Goal: Information Seeking & Learning: Learn about a topic

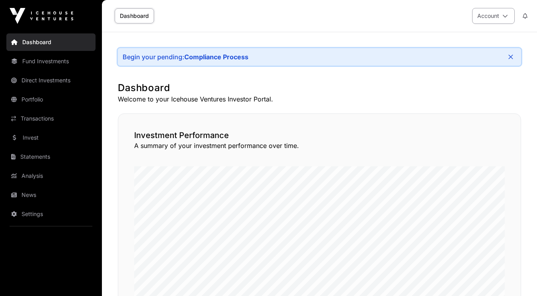
click at [491, 18] on button "Account" at bounding box center [493, 16] width 43 height 16
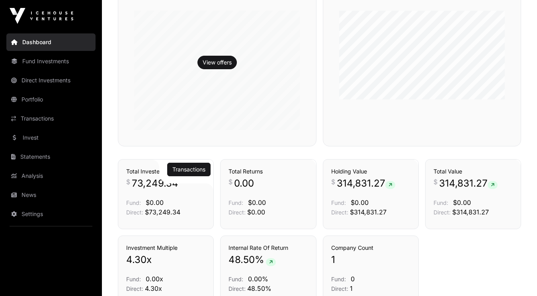
scroll to position [377, 0]
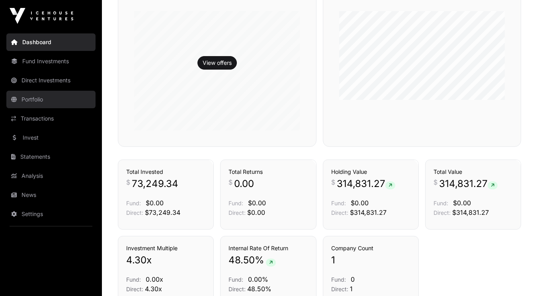
click at [62, 100] on link "Portfolio" at bounding box center [50, 100] width 89 height 18
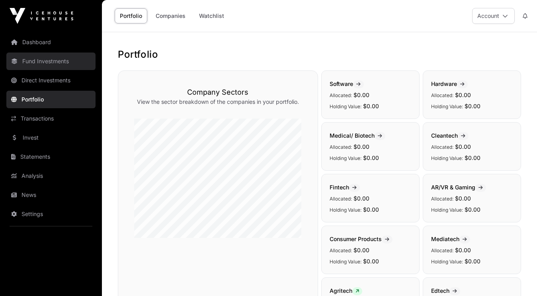
click at [63, 63] on link "Fund Investments" at bounding box center [50, 62] width 89 height 18
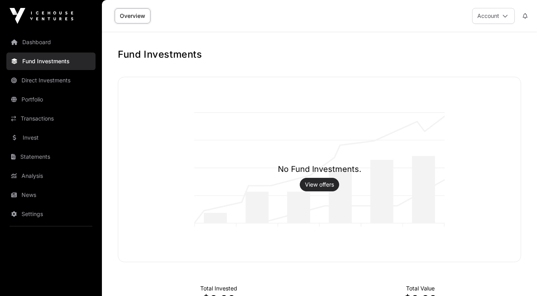
click at [321, 186] on link "View offers" at bounding box center [319, 185] width 29 height 8
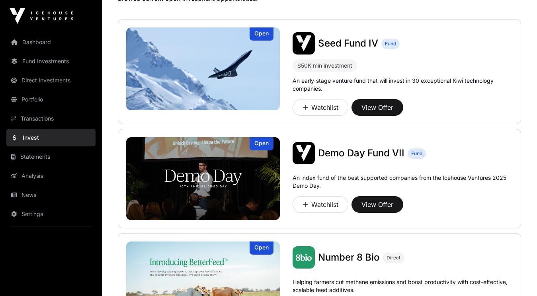
scroll to position [68, 0]
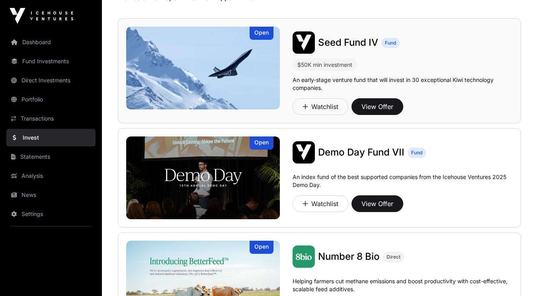
click at [344, 43] on span "Seed Fund IV" at bounding box center [348, 43] width 60 height 12
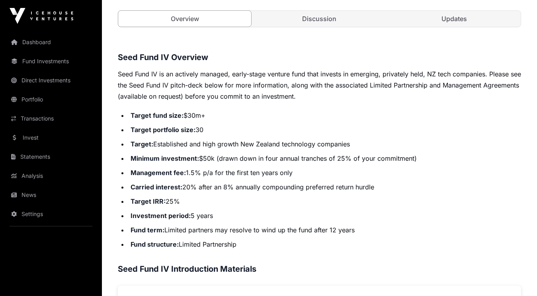
scroll to position [222, 0]
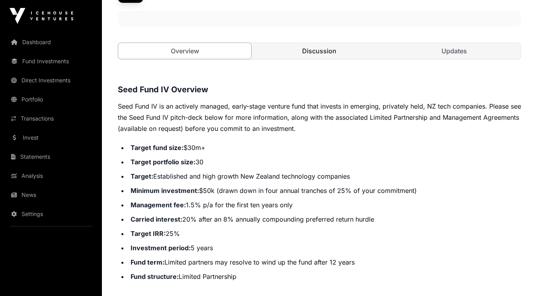
click at [323, 45] on link "Discussion" at bounding box center [319, 51] width 133 height 16
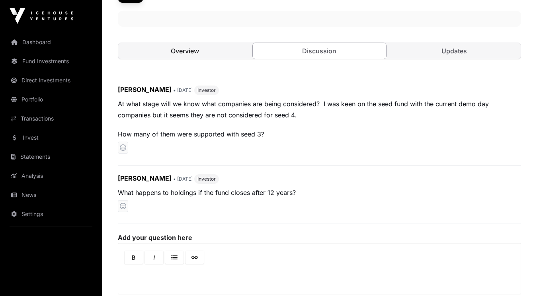
click at [213, 49] on link "Overview" at bounding box center [184, 51] width 133 height 16
